Goal: Task Accomplishment & Management: Manage account settings

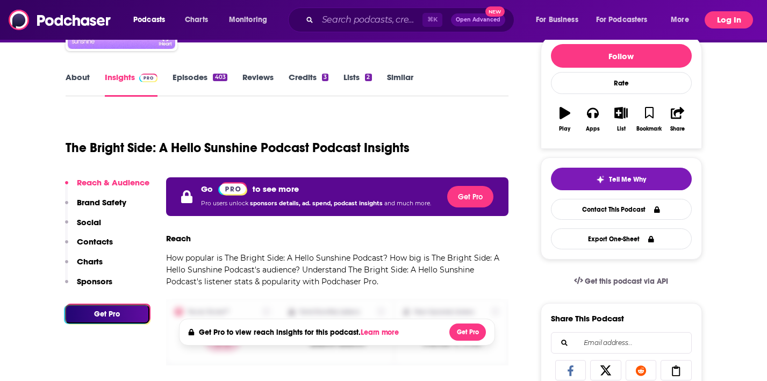
click at [736, 23] on button "Log In" at bounding box center [729, 19] width 48 height 17
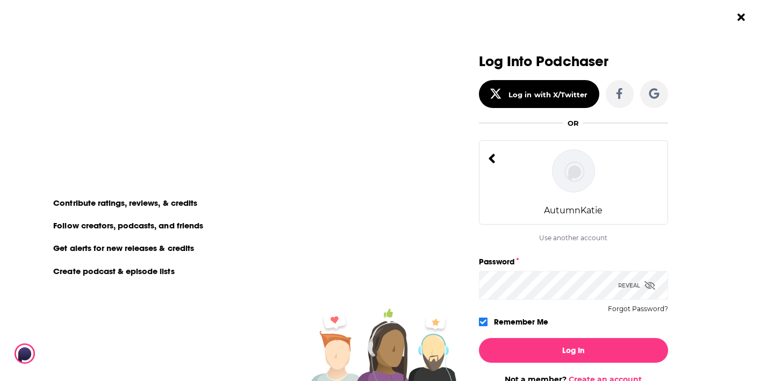
click at [560, 217] on div "AutumnKatie" at bounding box center [573, 182] width 189 height 84
click at [509, 167] on div "AutumnKatie" at bounding box center [573, 182] width 189 height 84
click at [489, 155] on icon "Dialog" at bounding box center [492, 159] width 8 height 16
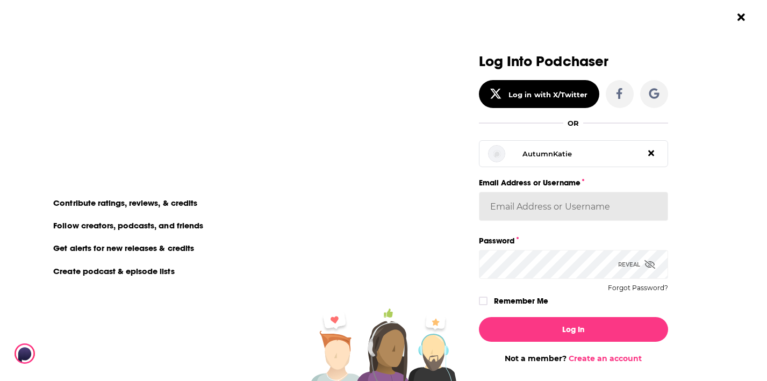
click at [540, 209] on div "AutumnKatie Email Address or Username" at bounding box center [573, 185] width 189 height 98
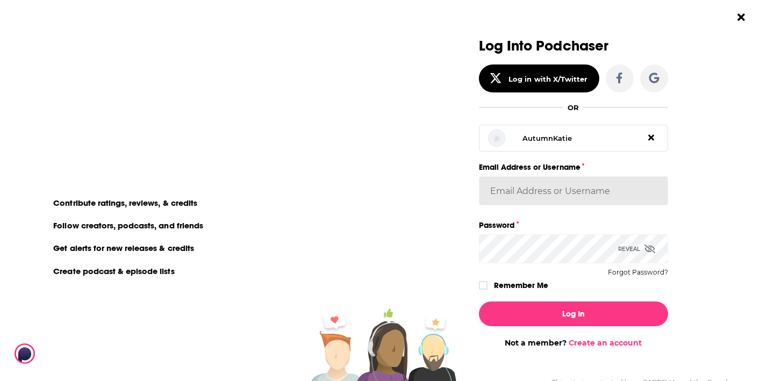
paste input "autumncomm"
type input "autumncomm"
click at [535, 263] on div "Log Into Podchaser Log in with X/Twitter OR AutumnKatie AutumnKatie Email Addre…" at bounding box center [573, 165] width 189 height 255
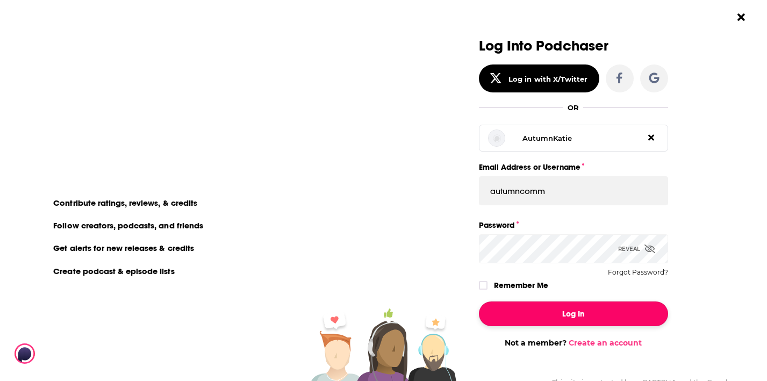
click at [509, 314] on button "Log In" at bounding box center [573, 314] width 189 height 25
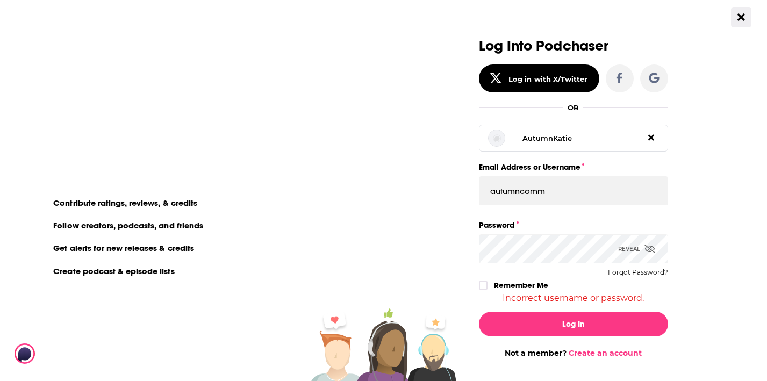
click at [750, 21] on button "Close Button" at bounding box center [741, 17] width 20 height 20
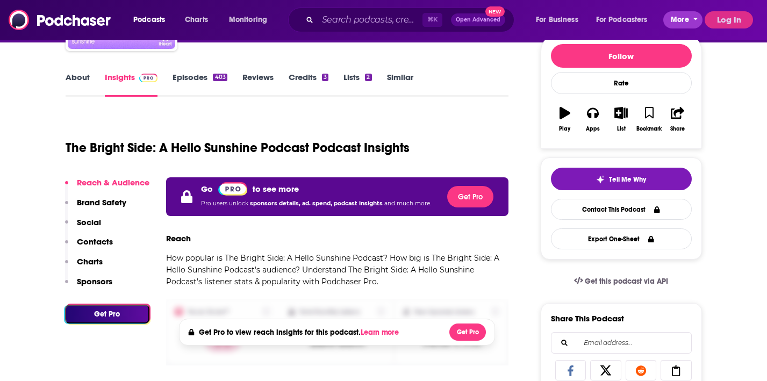
click at [699, 23] on button "More" at bounding box center [683, 19] width 39 height 17
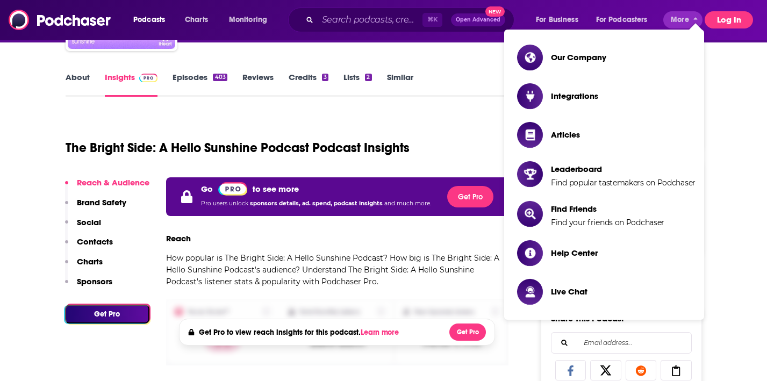
click at [730, 23] on button "Log In" at bounding box center [729, 19] width 48 height 17
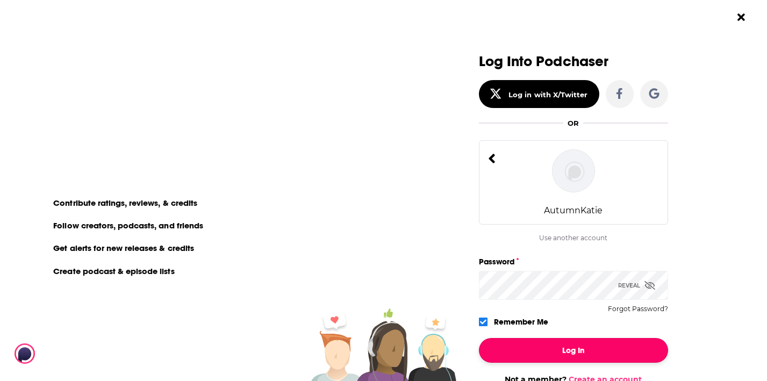
click at [594, 347] on button "Log In" at bounding box center [573, 350] width 189 height 25
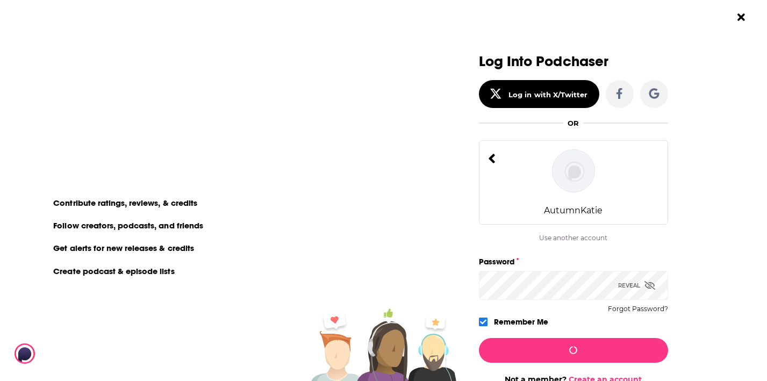
scroll to position [133, 0]
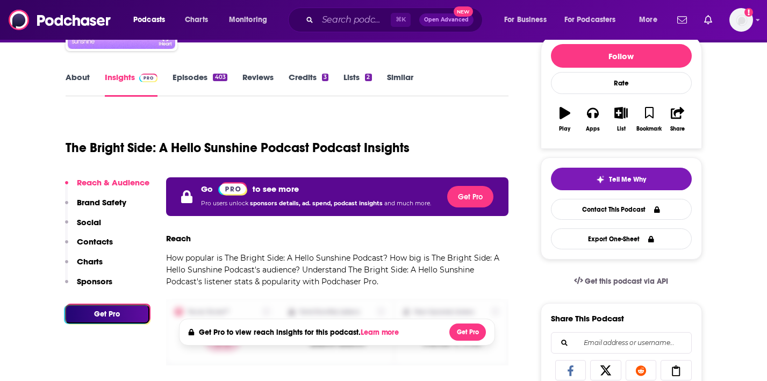
click at [129, 73] on link "Insights" at bounding box center [131, 84] width 53 height 25
